Goal: Transaction & Acquisition: Purchase product/service

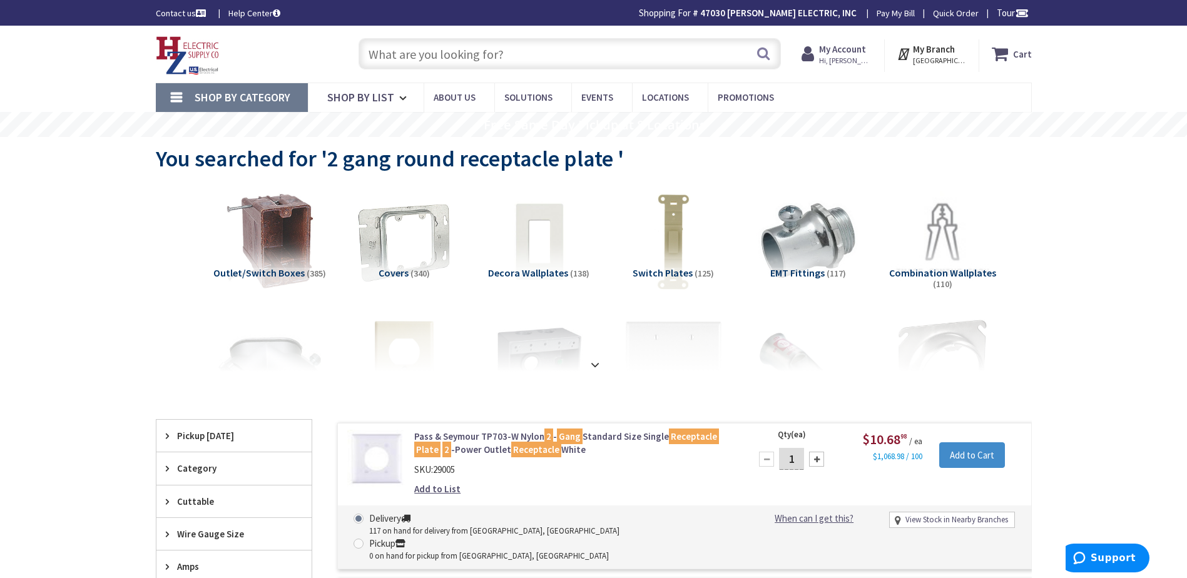
click at [395, 54] on input "text" at bounding box center [569, 53] width 422 height 31
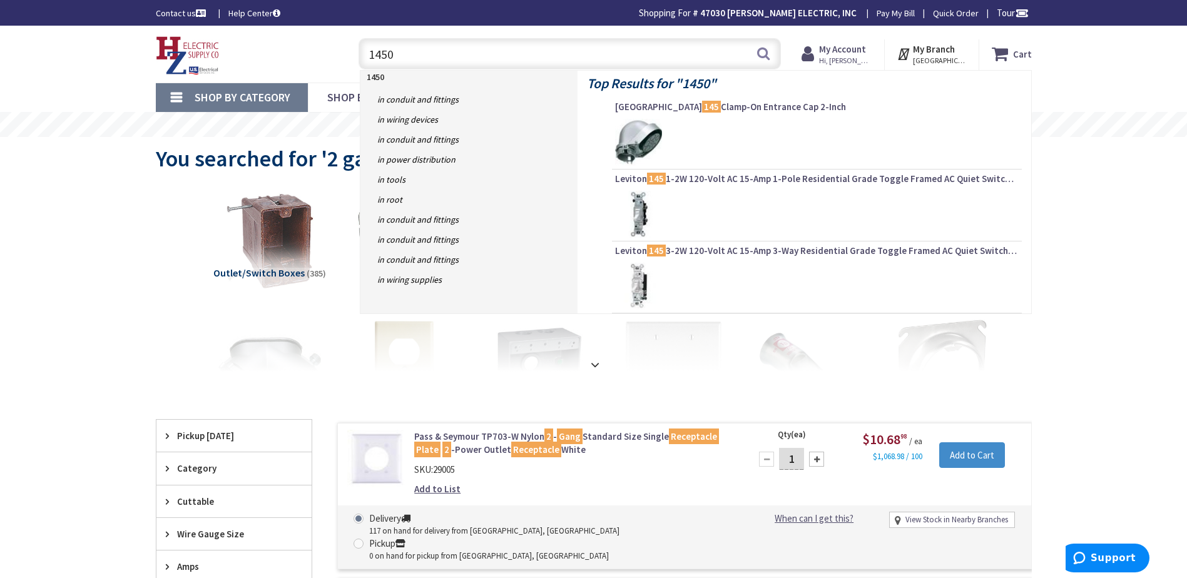
type input "1450r"
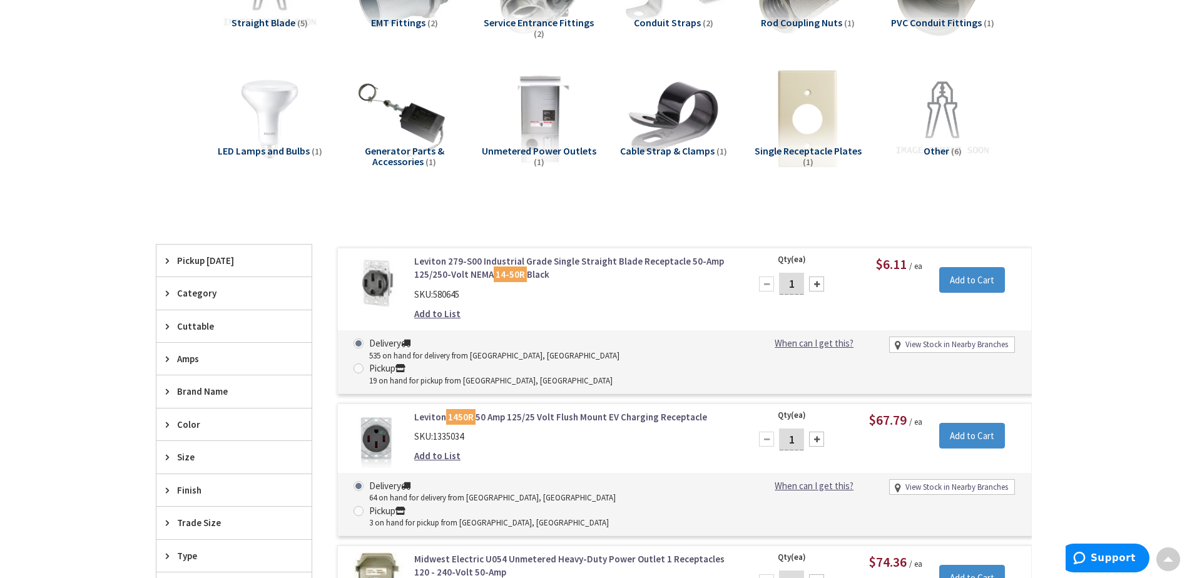
click at [505, 410] on link "Leviton 1450R 50 Amp 125/25 Volt Flush Mount EV Charging Receptacle" at bounding box center [573, 416] width 318 height 13
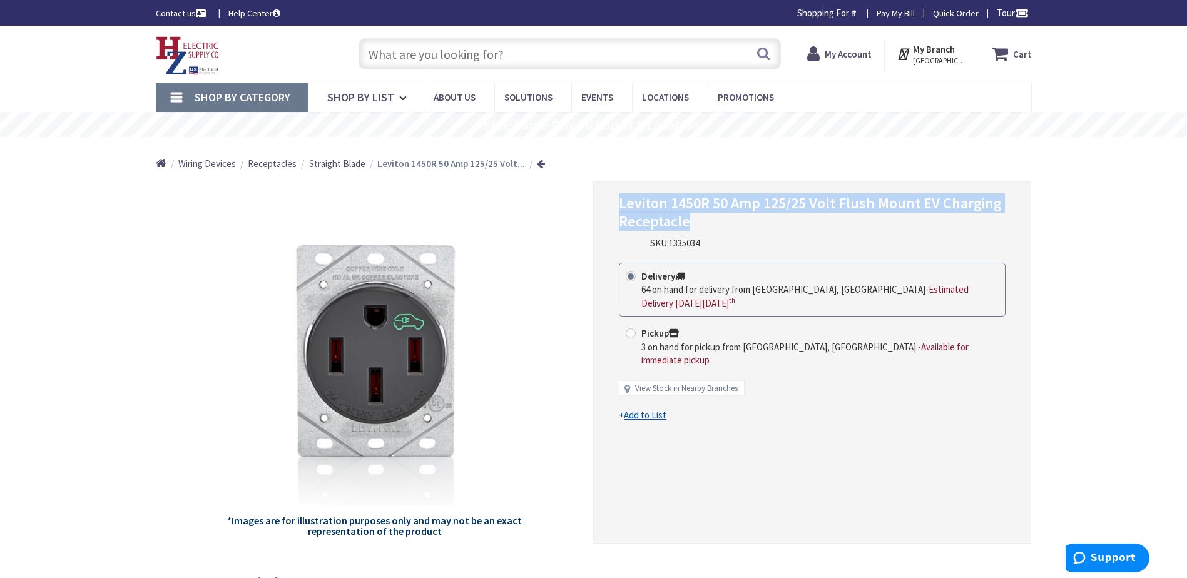
drag, startPoint x: 687, startPoint y: 223, endPoint x: 618, endPoint y: 202, distance: 72.0
click at [618, 202] on div "Leviton 1450R 50 Amp 125/25 Volt Flush Mount EV Charging Receptacle SKU: 133503…" at bounding box center [812, 362] width 438 height 362
copy span "Leviton 1450R 50 Amp 125/25 Volt Flush Mount EV Charging Receptacle"
